Goal: Task Accomplishment & Management: Manage account settings

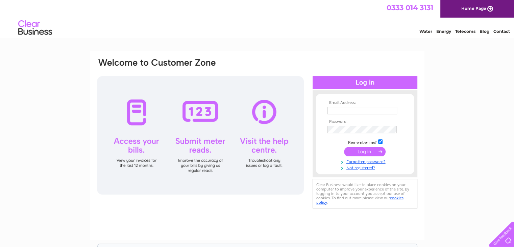
type input "heather@thomaswatson.com"
click at [362, 153] on input "submit" at bounding box center [365, 151] width 42 height 9
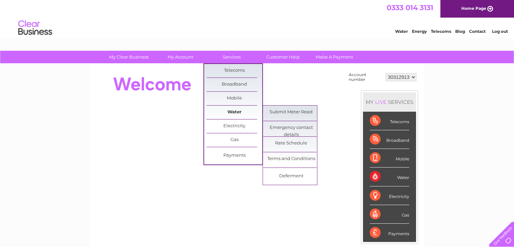
click at [240, 109] on link "Water" at bounding box center [234, 112] width 56 height 14
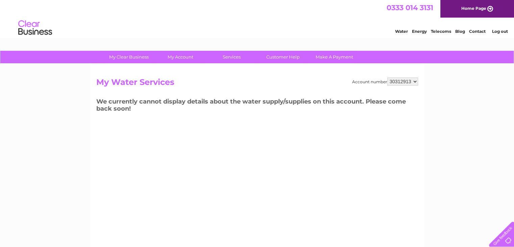
click at [498, 31] on link "Log out" at bounding box center [500, 31] width 16 height 5
